Goal: Transaction & Acquisition: Purchase product/service

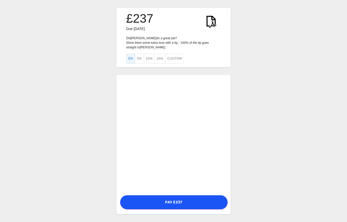
scroll to position [18, 0]
click at [5, 133] on div "£237 Due 19 September 2025 Did J Taylor do a great job? Show them some extra lo…" at bounding box center [173, 111] width 347 height 222
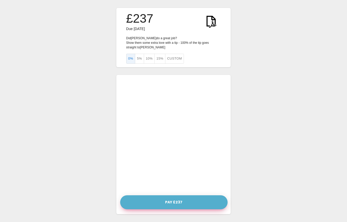
click at [179, 196] on button "Pay £237" at bounding box center [173, 202] width 107 height 14
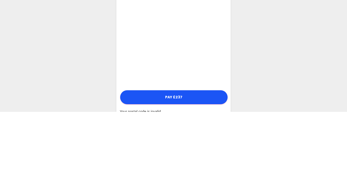
scroll to position [99, 0]
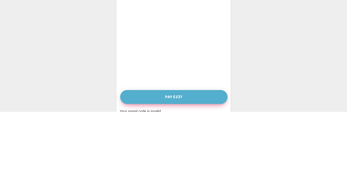
click at [178, 183] on button "Pay £237" at bounding box center [173, 182] width 107 height 14
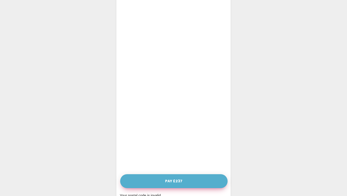
click at [171, 185] on button "Pay £237" at bounding box center [173, 182] width 107 height 14
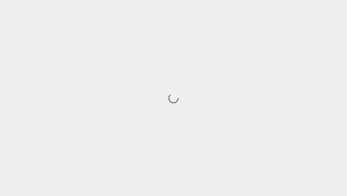
scroll to position [25, 0]
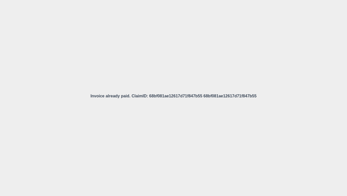
click at [190, 93] on p "Invoice already paid. ClaimID: 68bf081ae12617d71f847b55 68bf081ae12617d71f847b55" at bounding box center [173, 96] width 166 height 6
